Goal: Task Accomplishment & Management: Complete application form

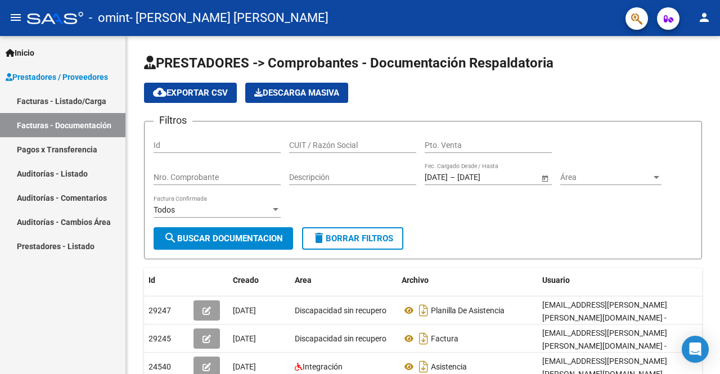
click at [68, 100] on link "Facturas - Listado/Carga" at bounding box center [63, 101] width 126 height 24
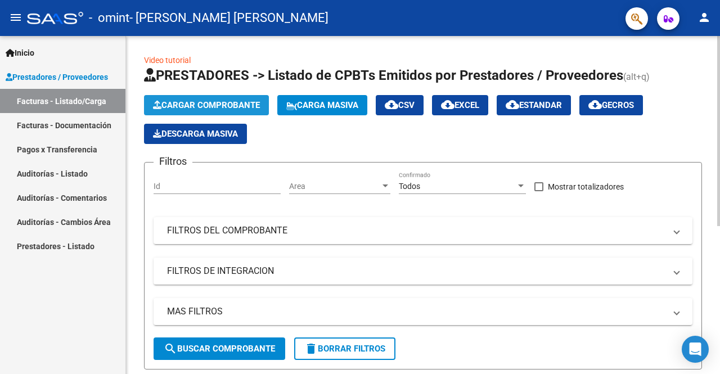
click at [255, 101] on span "Cargar Comprobante" at bounding box center [206, 105] width 107 height 10
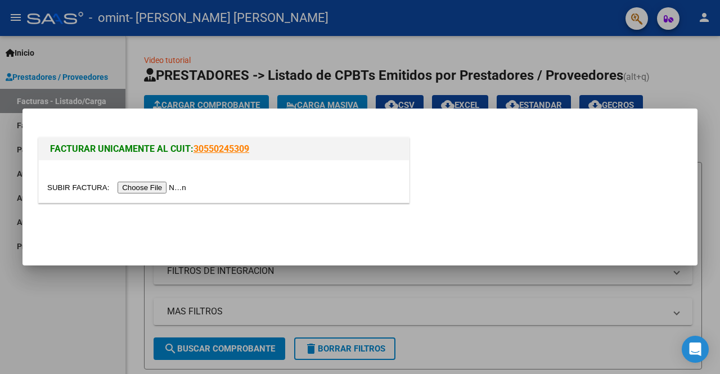
click at [159, 185] on input "file" at bounding box center [118, 188] width 142 height 12
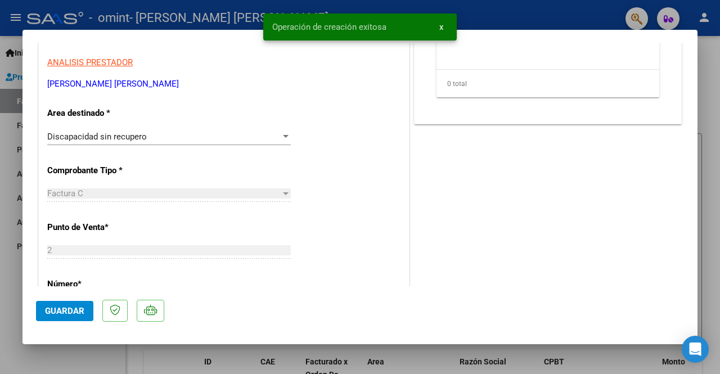
scroll to position [225, 0]
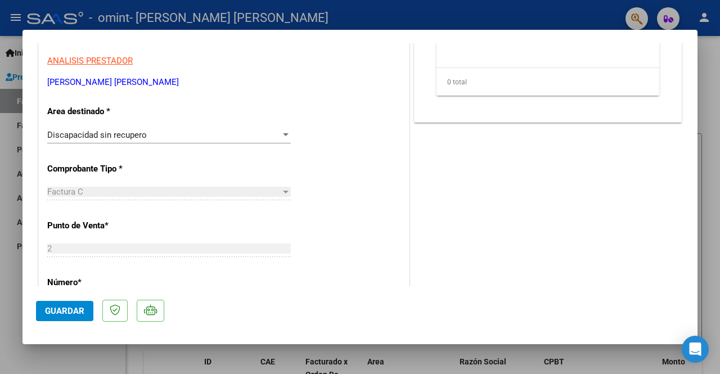
click at [159, 133] on div "Discapacidad sin recupero" at bounding box center [164, 135] width 234 height 10
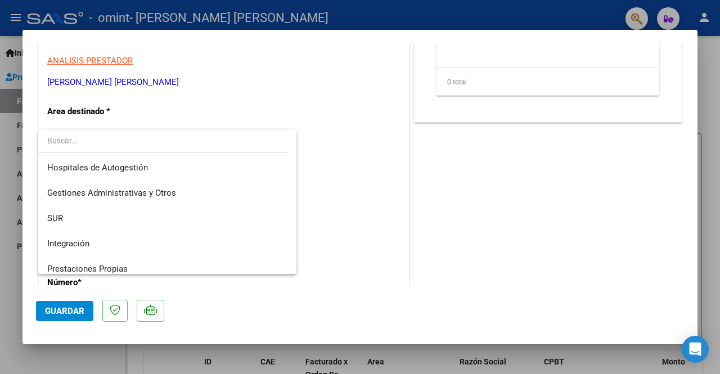
scroll to position [84, 0]
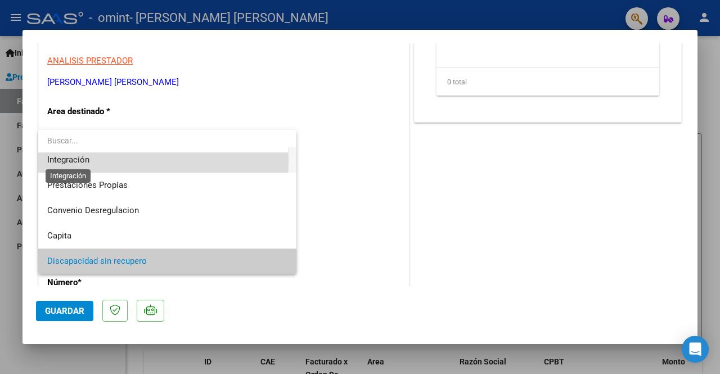
click at [88, 160] on span "Integración" at bounding box center [68, 160] width 42 height 10
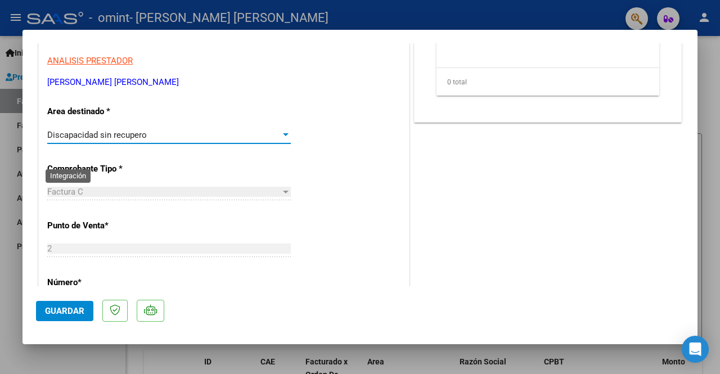
scroll to position [76, 0]
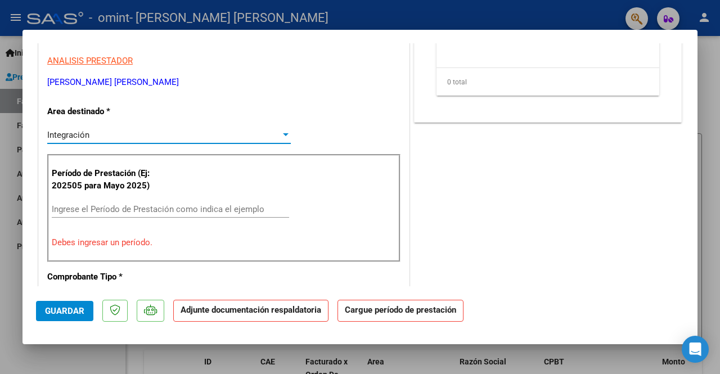
click at [111, 207] on input "Ingrese el Período de Prestación como indica el ejemplo" at bounding box center [171, 209] width 238 height 10
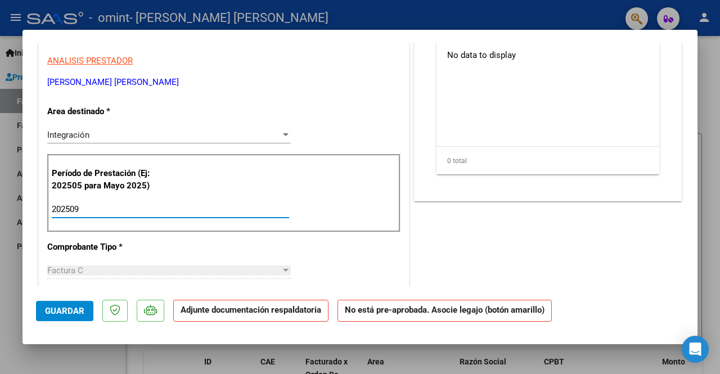
type input "202509"
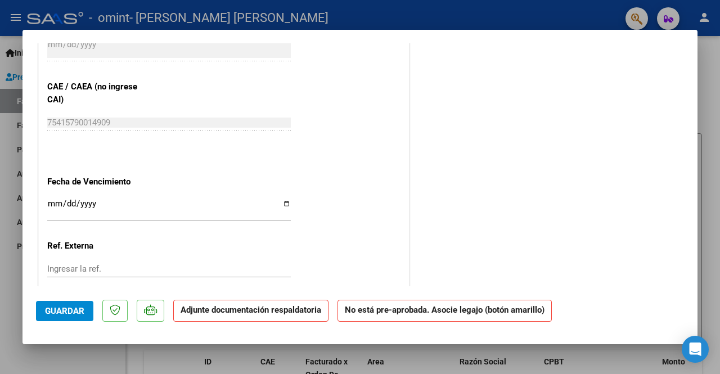
scroll to position [705, 0]
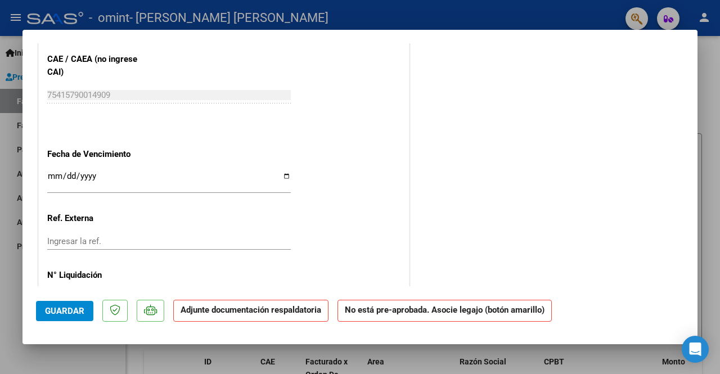
click at [55, 173] on input "Ingresar la fecha" at bounding box center [169, 181] width 244 height 18
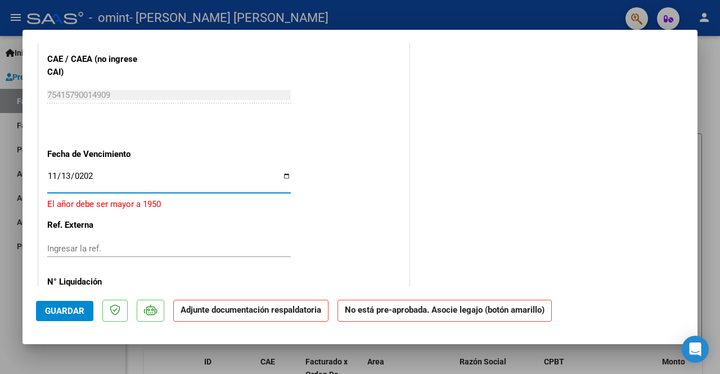
type input "[DATE]"
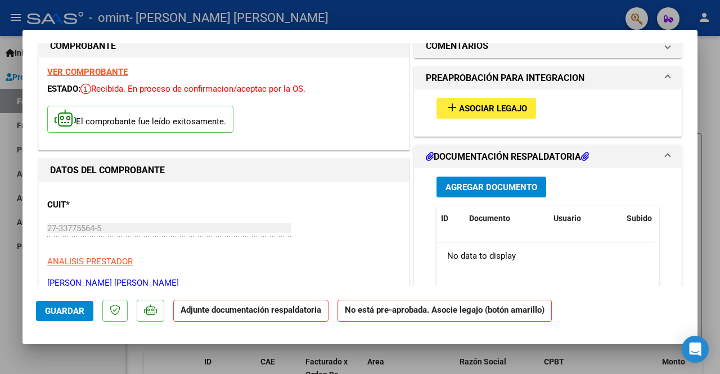
scroll to position [0, 0]
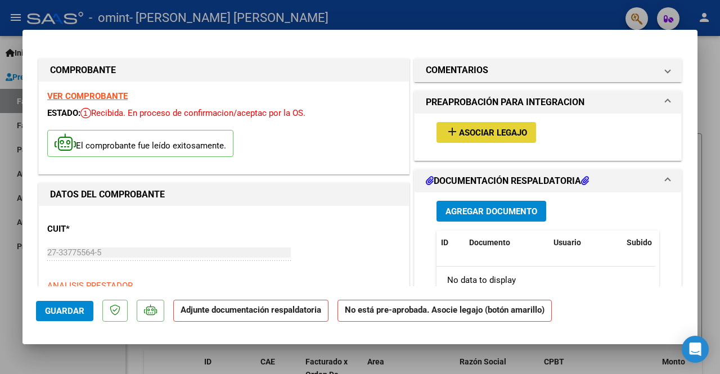
click at [493, 132] on span "Asociar Legajo" at bounding box center [493, 133] width 68 height 10
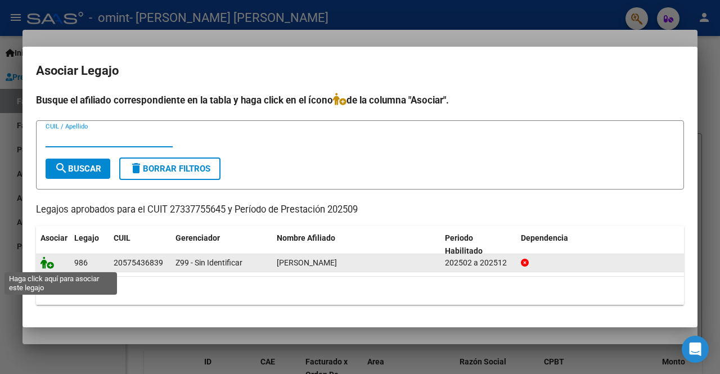
click at [48, 263] on icon at bounding box center [48, 263] width 14 height 12
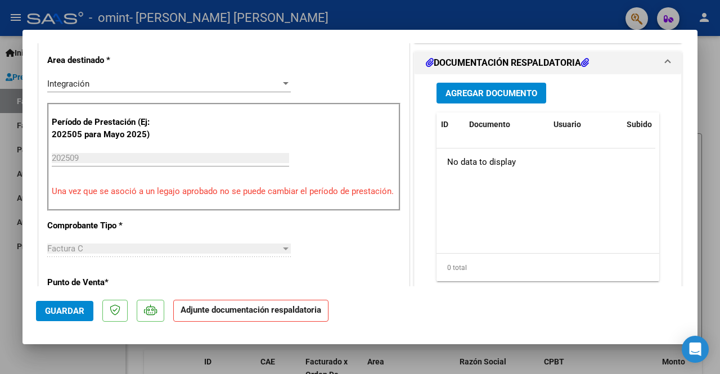
scroll to position [281, 0]
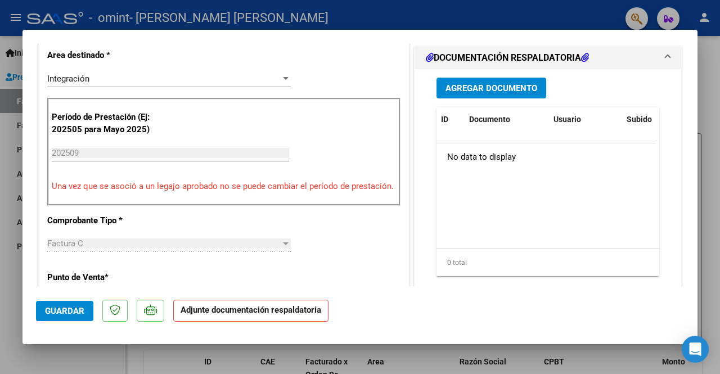
click at [496, 85] on span "Agregar Documento" at bounding box center [492, 88] width 92 height 10
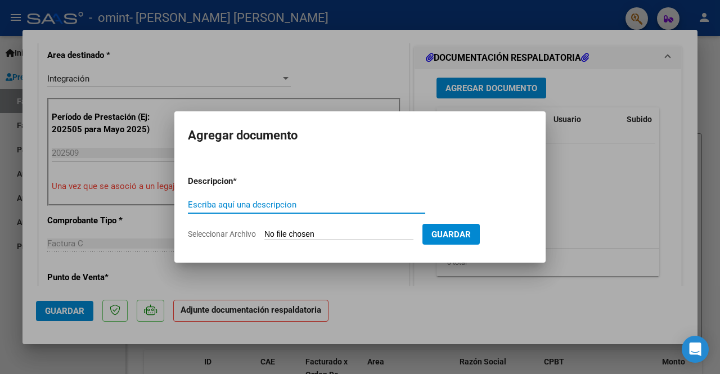
click at [294, 200] on input "Escriba aquí una descripcion" at bounding box center [307, 205] width 238 height 10
type input "Factura"
click at [325, 232] on input "Seleccionar Archivo" at bounding box center [339, 235] width 149 height 11
type input "C:\fakepath\27337755645_011_00002_00000662.pdf"
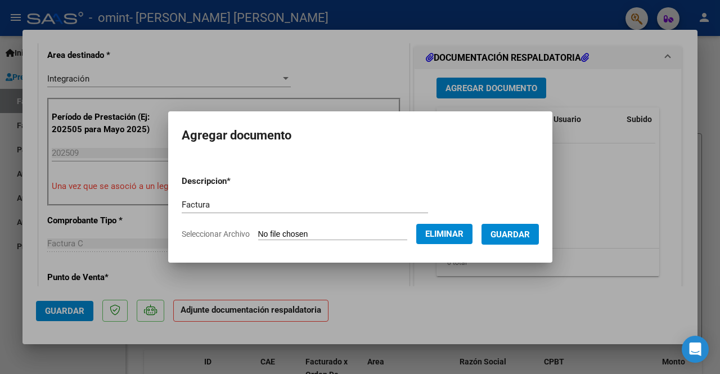
click at [518, 235] on span "Guardar" at bounding box center [510, 235] width 39 height 10
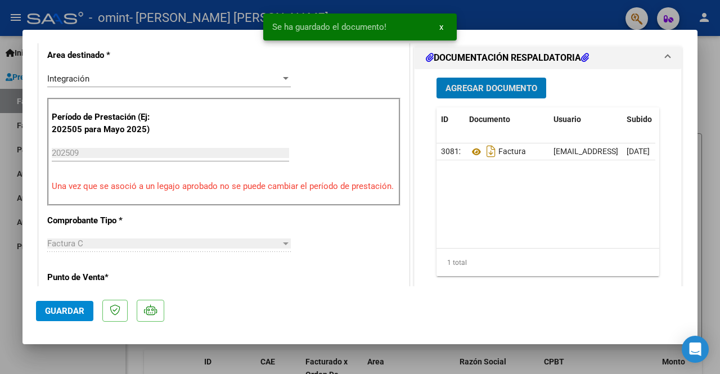
click at [500, 82] on button "Agregar Documento" at bounding box center [492, 88] width 110 height 21
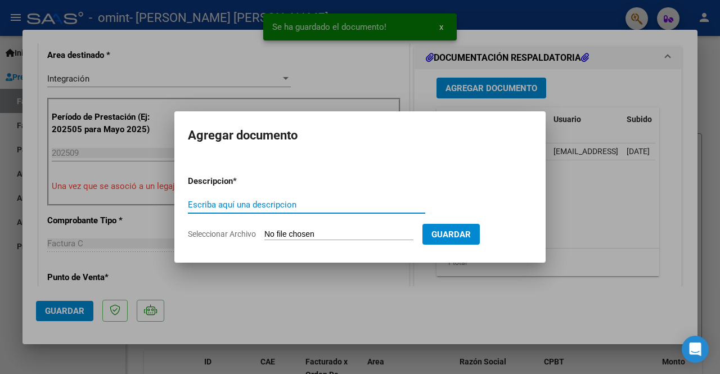
click at [290, 201] on input "Escriba aquí una descripcion" at bounding box center [307, 205] width 238 height 10
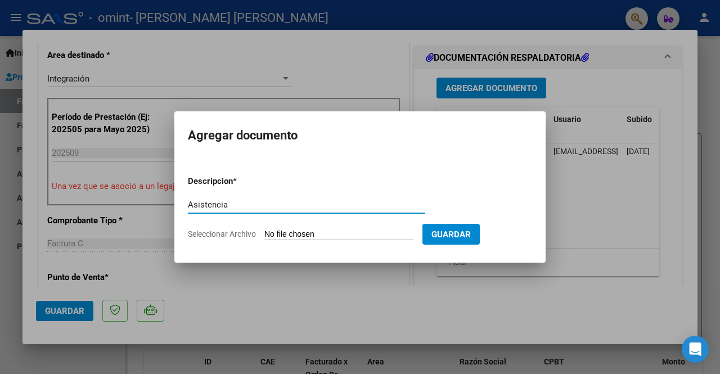
type input "Asistencia"
click at [370, 232] on input "Seleccionar Archivo" at bounding box center [339, 235] width 149 height 11
type input "C:\fakepath\Asistencia [PERSON_NAME] - Septiembre 2025.pdf"
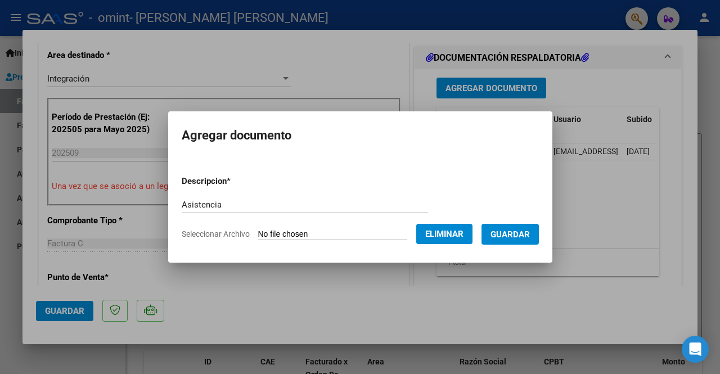
click at [507, 237] on span "Guardar" at bounding box center [510, 235] width 39 height 10
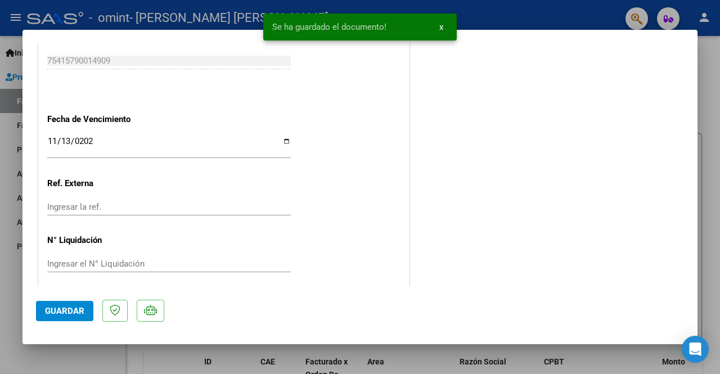
scroll to position [777, 0]
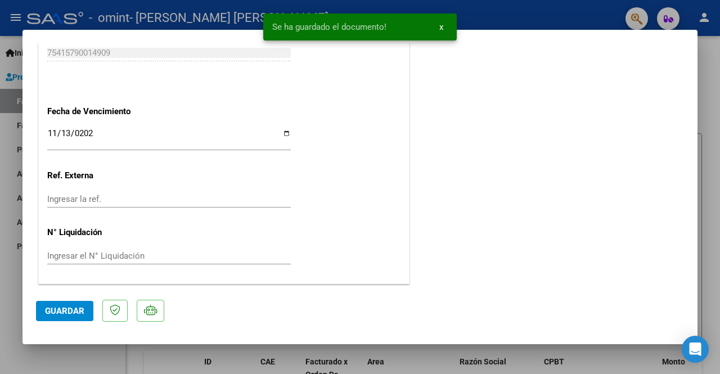
click at [67, 306] on span "Guardar" at bounding box center [64, 311] width 39 height 10
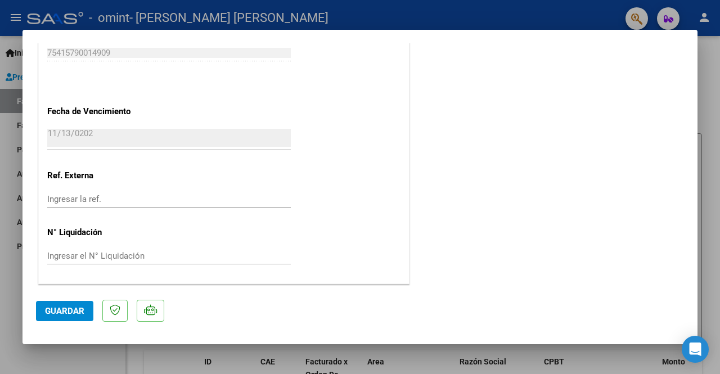
click at [472, 17] on div at bounding box center [360, 187] width 720 height 374
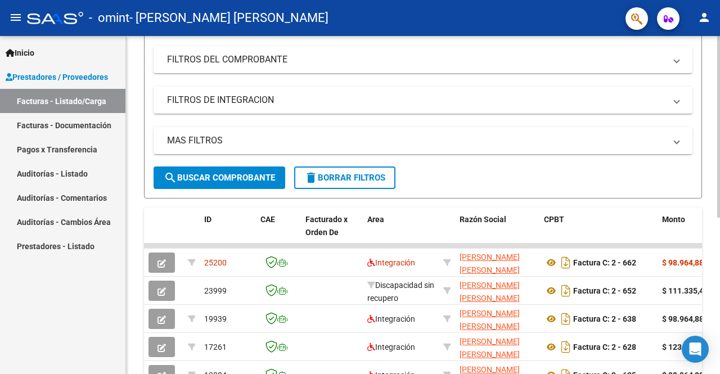
scroll to position [292, 0]
